Goal: Obtain resource: Obtain resource

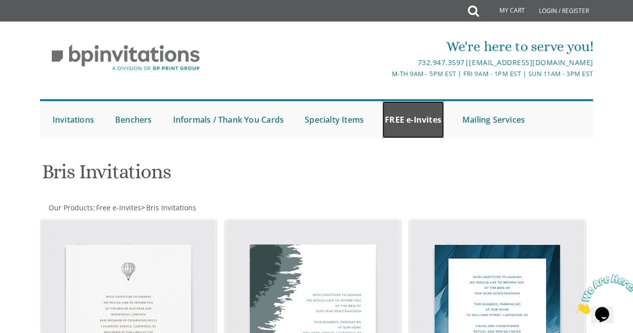
click at [407, 123] on link "FREE e-Invites" at bounding box center [413, 119] width 62 height 37
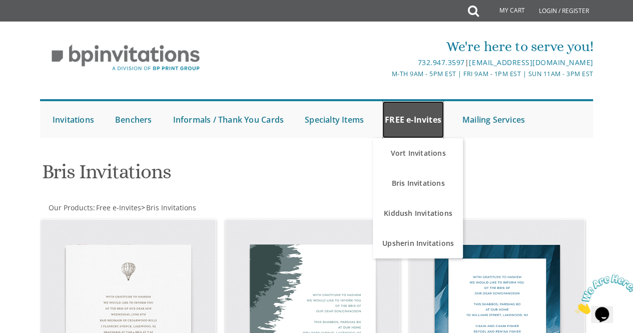
click at [426, 117] on link "FREE e-Invites" at bounding box center [413, 119] width 62 height 37
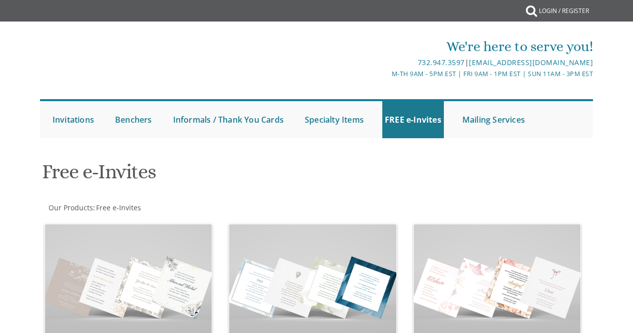
click at [425, 123] on link "FREE e-Invites" at bounding box center [413, 119] width 62 height 37
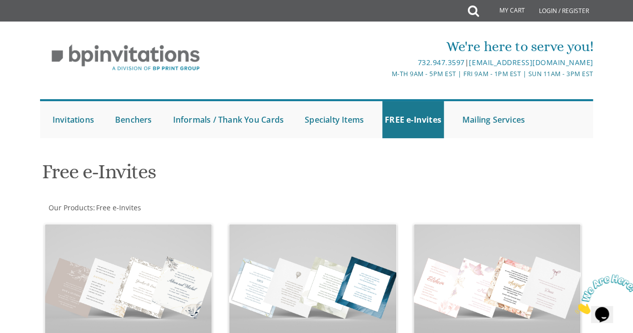
click at [201, 81] on div at bounding box center [127, 70] width 174 height 25
